Goal: Information Seeking & Learning: Learn about a topic

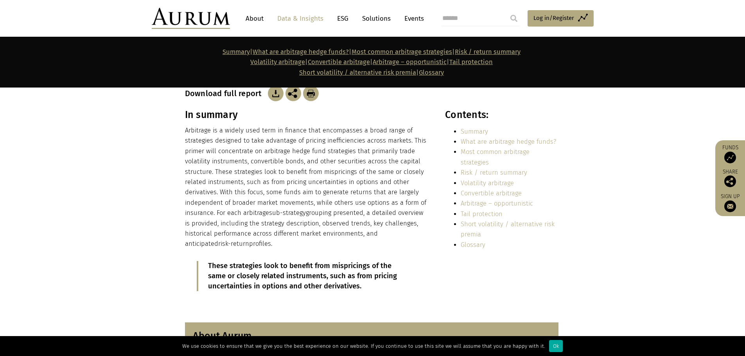
scroll to position [156, 0]
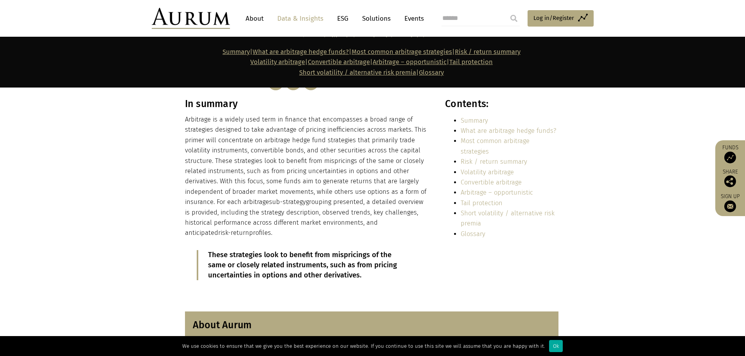
click at [478, 140] on link "Most common arbitrage strategies" at bounding box center [495, 146] width 69 height 18
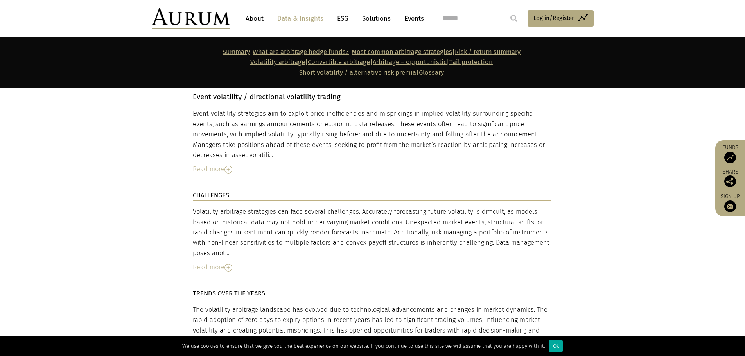
scroll to position [2125, 0]
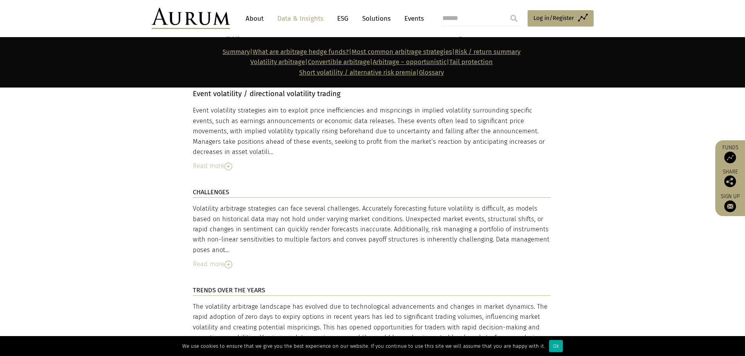
click at [305, 17] on link "Data & Insights" at bounding box center [300, 18] width 54 height 14
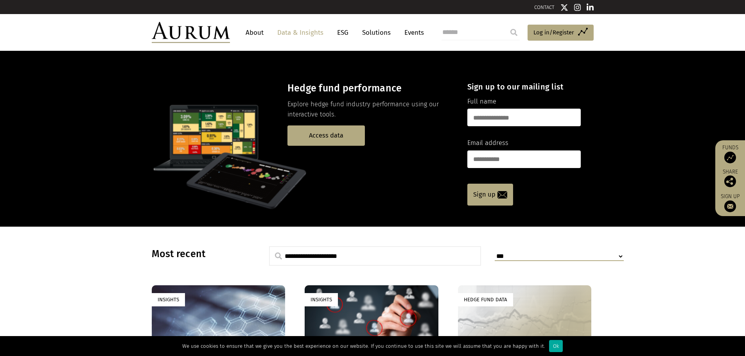
click at [415, 31] on link "Events" at bounding box center [412, 32] width 23 height 14
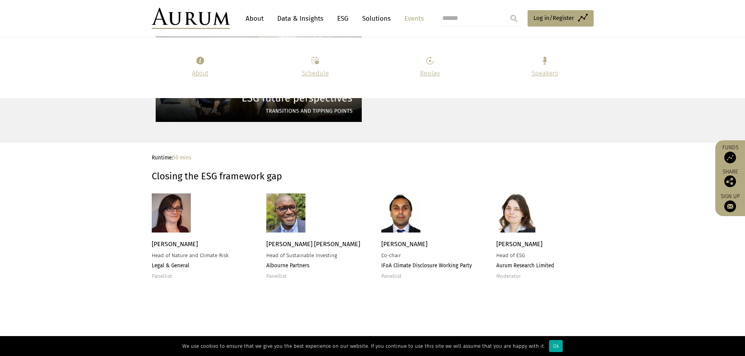
scroll to position [1174, 0]
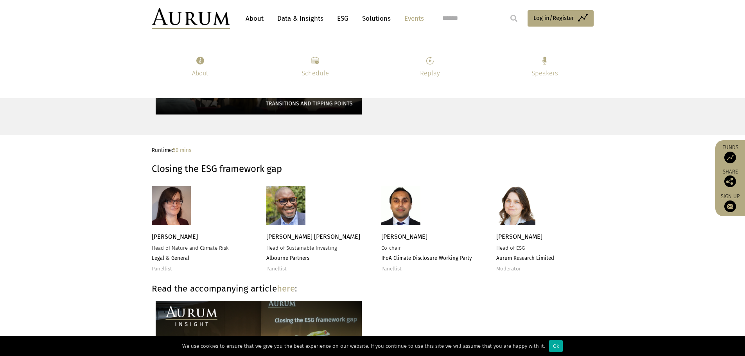
click at [295, 18] on link "Data & Insights" at bounding box center [300, 18] width 54 height 14
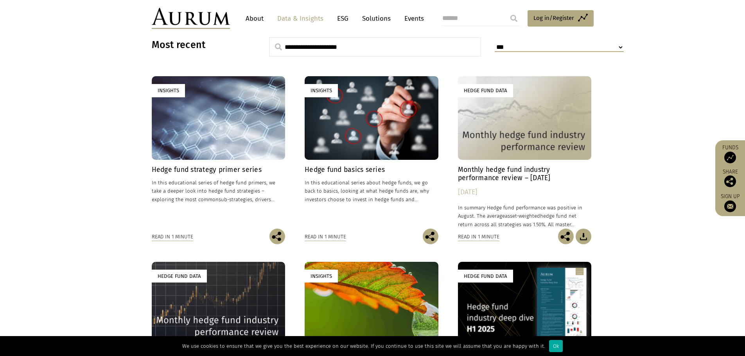
scroll to position [196, 0]
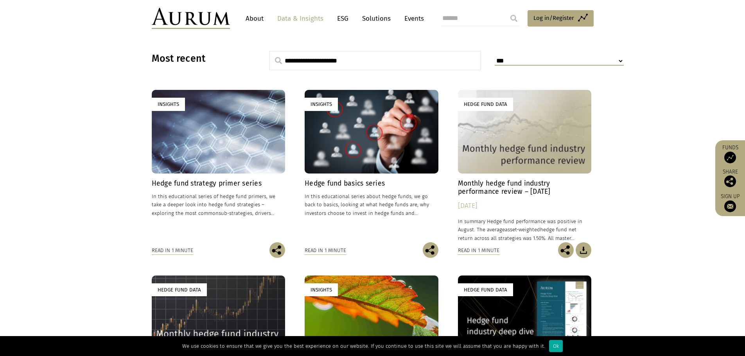
click at [218, 187] on h4 "Hedge fund strategy primer series" at bounding box center [219, 184] width 134 height 8
click at [516, 188] on h4 "Monthly hedge fund industry performance review – [DATE]" at bounding box center [525, 188] width 134 height 16
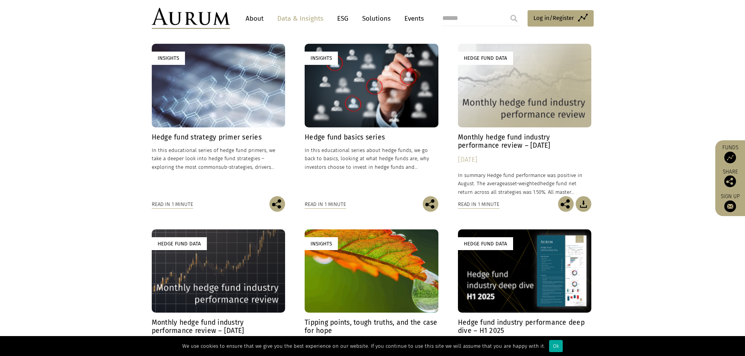
scroll to position [230, 0]
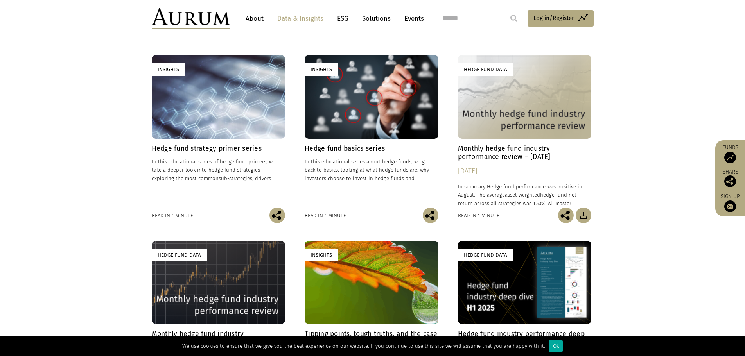
click at [467, 17] on input "search" at bounding box center [481, 19] width 78 height 16
type input "*****"
click at [506, 11] on input "submit" at bounding box center [514, 19] width 16 height 16
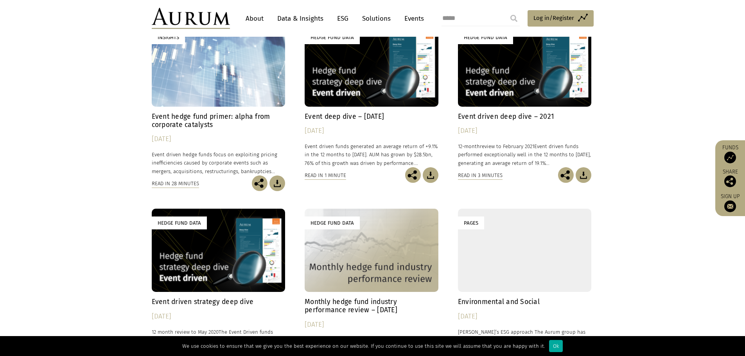
scroll to position [78, 0]
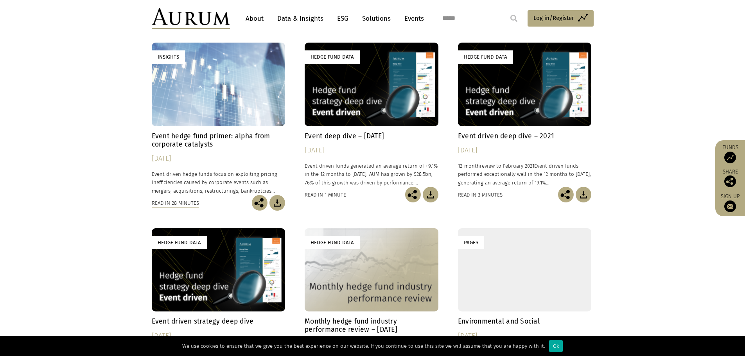
click at [193, 142] on h4 "Event hedge fund primer: alpha from corporate catalysts" at bounding box center [219, 140] width 134 height 16
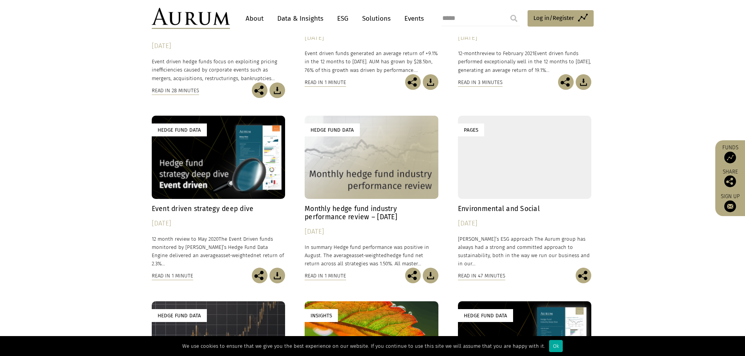
scroll to position [196, 0]
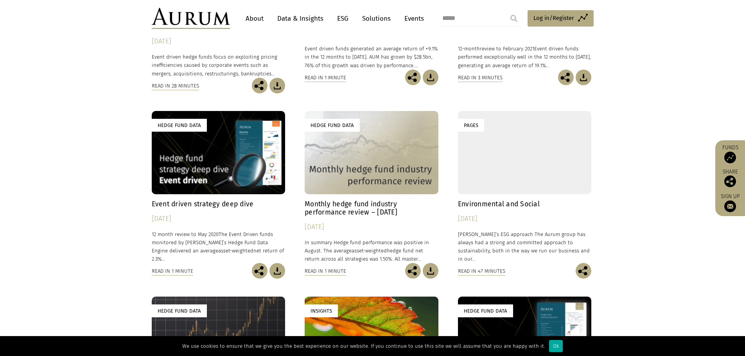
click at [222, 177] on div "Hedge Fund Data" at bounding box center [219, 152] width 134 height 83
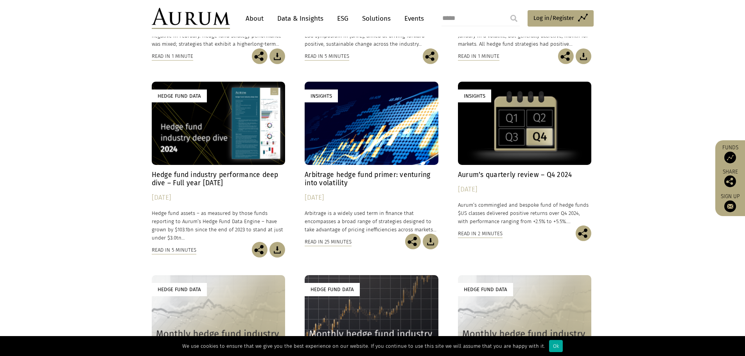
scroll to position [1213, 0]
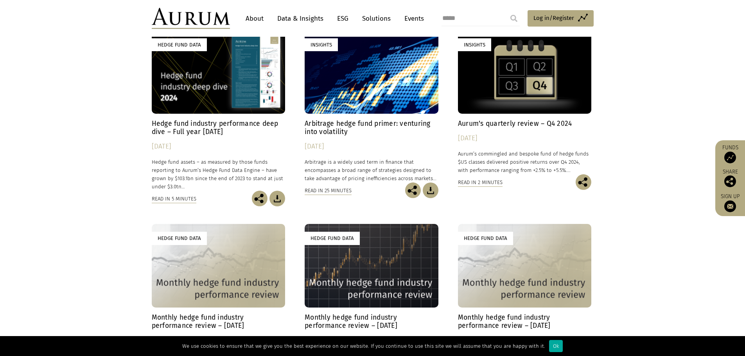
click at [343, 120] on h4 "Arbitrage hedge fund primer: venturing into volatility" at bounding box center [372, 128] width 134 height 16
